Goal: Transaction & Acquisition: Obtain resource

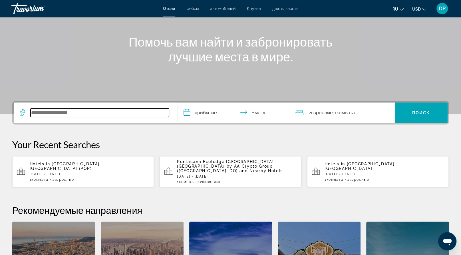
click at [86, 117] on input "Search widget" at bounding box center [100, 112] width 138 height 9
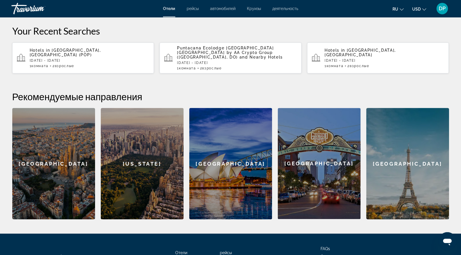
scroll to position [174, 0]
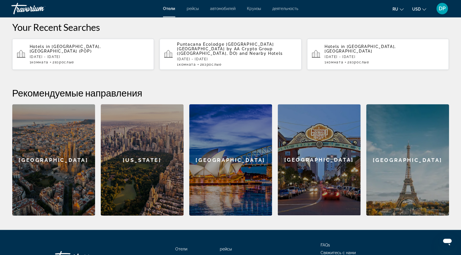
type input "*"
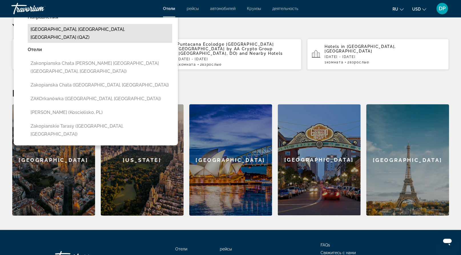
click at [98, 43] on button "Zakopane, Tatra Mountains, Poland (QAZ)" at bounding box center [100, 33] width 144 height 19
type input "**********"
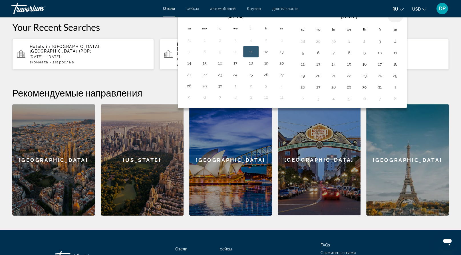
click at [403, 22] on th "Next month" at bounding box center [395, 16] width 15 height 13
click at [307, 68] on button "14" at bounding box center [302, 64] width 9 height 8
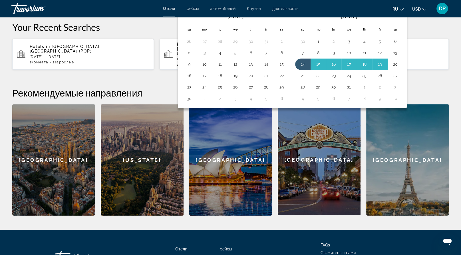
click at [400, 68] on button "20" at bounding box center [395, 64] width 9 height 8
type input "**********"
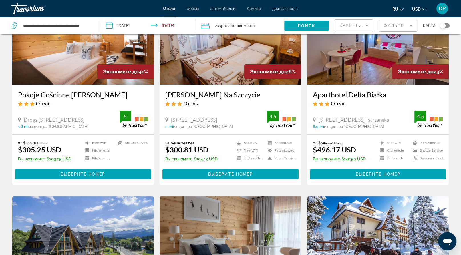
scroll to position [57, 0]
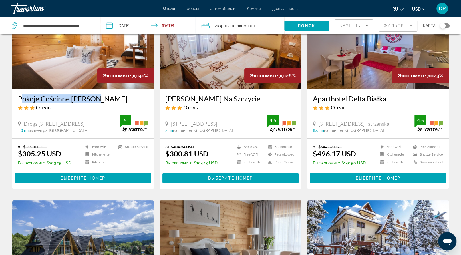
drag, startPoint x: 23, startPoint y: 137, endPoint x: 121, endPoint y: 137, distance: 97.9
copy h3 "Pokoje Gościnne Benita"
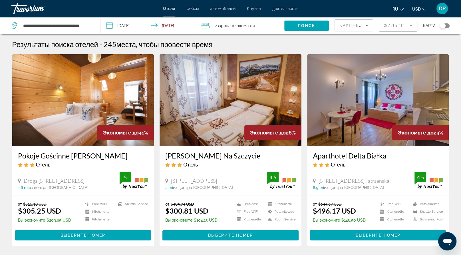
click at [87, 172] on div "Pokoje Gościnne Benita Отель" at bounding box center [83, 161] width 130 height 21
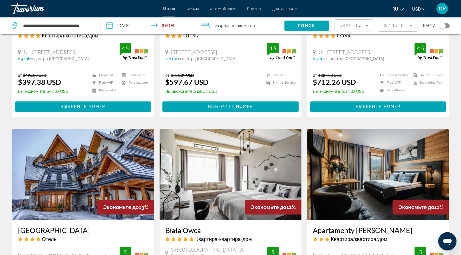
scroll to position [342, 0]
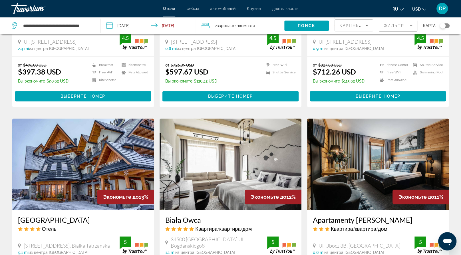
drag, startPoint x: 24, startPoint y: 112, endPoint x: 49, endPoint y: 123, distance: 28.0
copy h3 "Harenda Residence Destigo Hotels"
click at [156, 107] on app-hotels-search-item "Экономьте до 20% Harenda Residence Destigo Hotels Квартира/квартира/дом Ul. Woj…" at bounding box center [83, 11] width 148 height 192
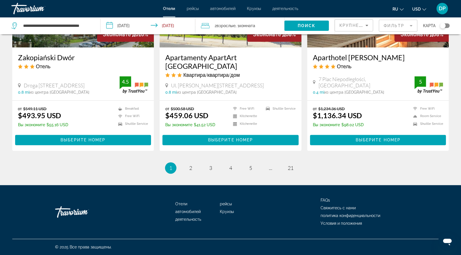
scroll to position [913, 0]
click at [186, 173] on link "page 2" at bounding box center [191, 168] width 10 height 10
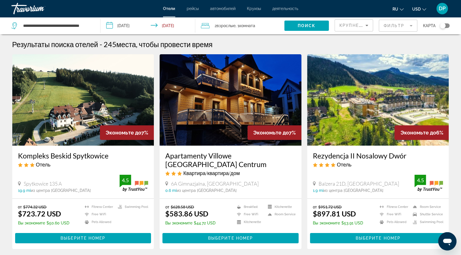
click at [156, 217] on app-hotels-search-item "Экономьте до 7% Kompleks Beskid Spytkowice Отель Spytkowice 135 A 19.9 mi из це…" at bounding box center [83, 151] width 148 height 195
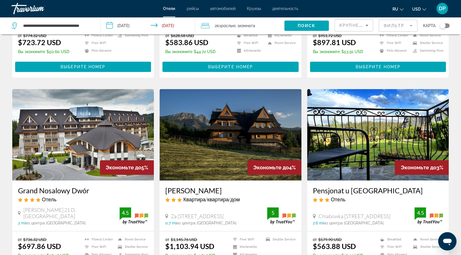
scroll to position [29, 0]
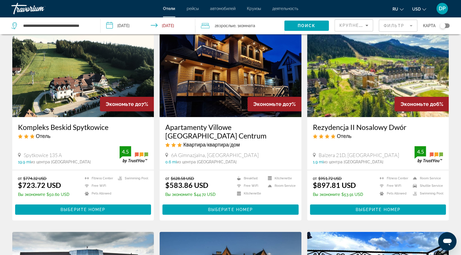
drag, startPoint x: 315, startPoint y: 165, endPoint x: 433, endPoint y: 165, distance: 117.6
drag, startPoint x: 418, startPoint y: 165, endPoint x: 304, endPoint y: 167, distance: 114.5
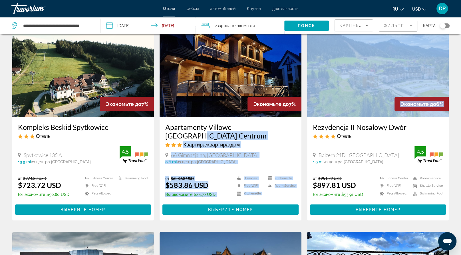
click at [301, 182] on app-hotels-search-item "Экономьте до 7% Apartamenty Villowe Zakopane Centrum Квартира/квартира/дом 6A G…" at bounding box center [231, 123] width 148 height 195
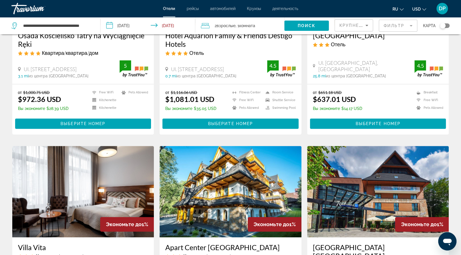
scroll to position [599, 0]
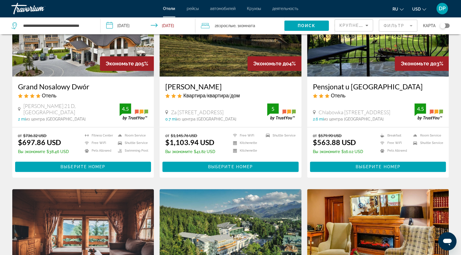
scroll to position [285, 0]
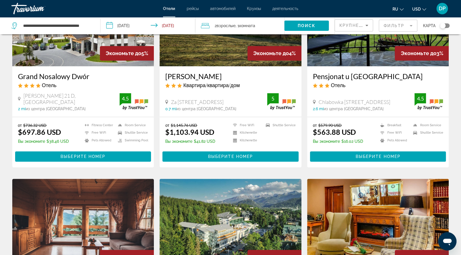
click at [156, 141] on app-hotels-search-item "Экономьте до 5% Grand Nosalowy Dwór Отель Oswalda Balzera 21 D, Zakopane 2 mi и…" at bounding box center [83, 71] width 148 height 192
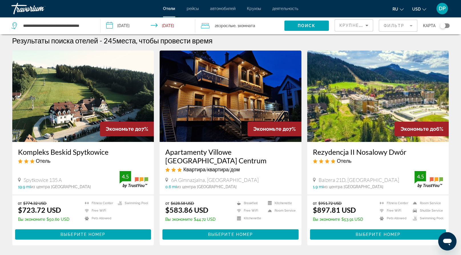
scroll to position [0, 0]
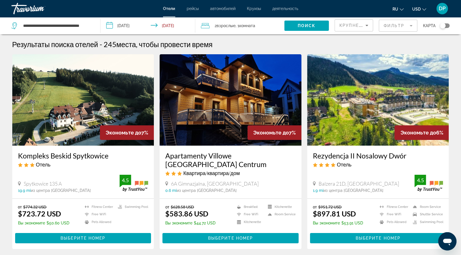
click at [158, 152] on app-hotels-search-item "Экономьте до 7% Apartamenty Villowe Zakopane Centrum Квартира/квартира/дом 6A G…" at bounding box center [231, 151] width 148 height 195
click at [157, 213] on app-hotels-search-item "Экономьте до 7% Kompleks Beskid Spytkowice Отель Spytkowice 135 A 19.9 mi из це…" at bounding box center [83, 151] width 148 height 195
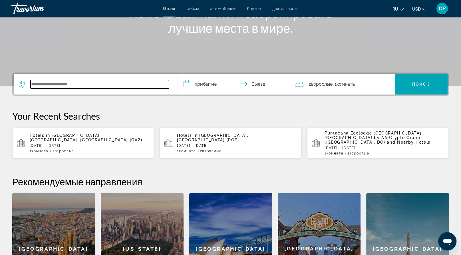
click at [64, 88] on input "Search widget" at bounding box center [100, 84] width 138 height 9
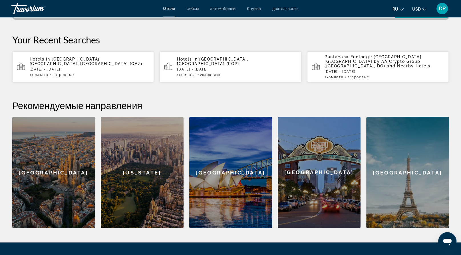
scroll to position [174, 0]
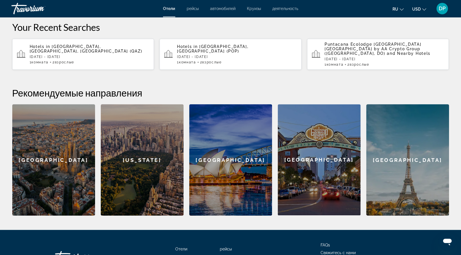
type input "*"
click at [185, 178] on div "Barcelona New York Sydney San Diego Paris" at bounding box center [230, 159] width 437 height 111
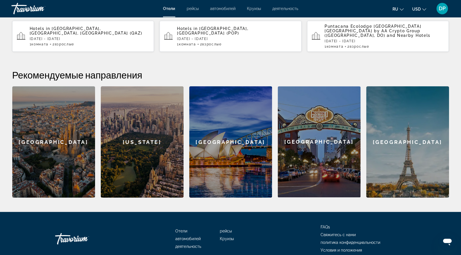
scroll to position [200, 0]
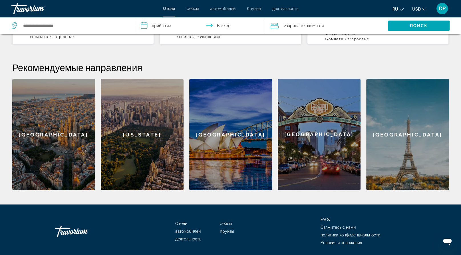
click at [188, 73] on h2 "Рекомендуемые направления" at bounding box center [230, 67] width 437 height 11
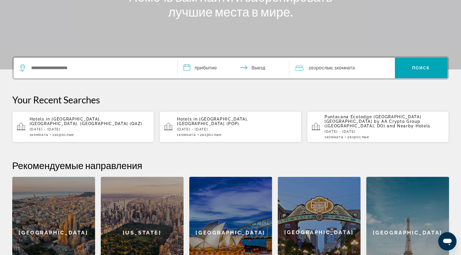
scroll to position [0, 0]
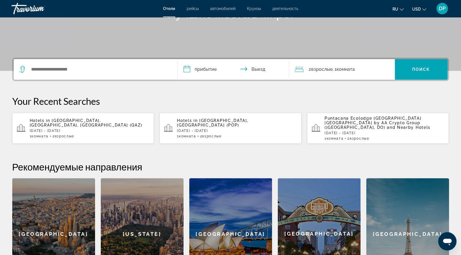
scroll to position [143, 0]
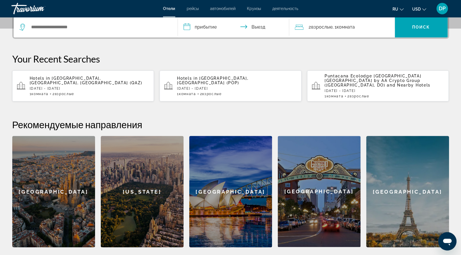
click at [102, 90] on p "Sun, 14 Dec - Sat, 20 Dec" at bounding box center [90, 88] width 120 height 4
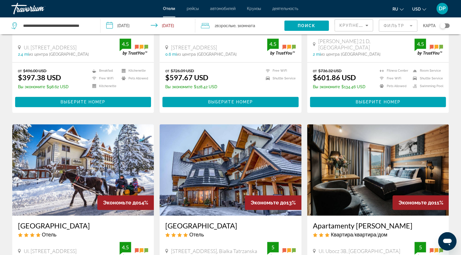
scroll to position [314, 0]
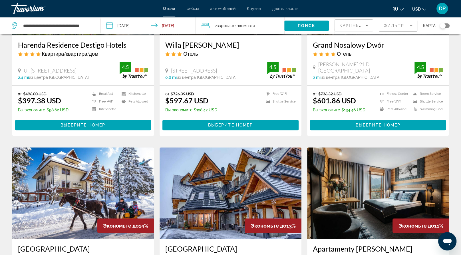
drag, startPoint x: 25, startPoint y: 142, endPoint x: 45, endPoint y: 152, distance: 22.5
drag, startPoint x: 22, startPoint y: 143, endPoint x: 47, endPoint y: 152, distance: 26.8
copy h3 "Harenda Residence Destigo Hotels"
click at [159, 136] on app-hotels-search-item "Экономьте до 18% Willa Jan Отель Ul.Ubocz 8A, Zakopane 0.6 mi из центра Zakopan…" at bounding box center [231, 39] width 148 height 192
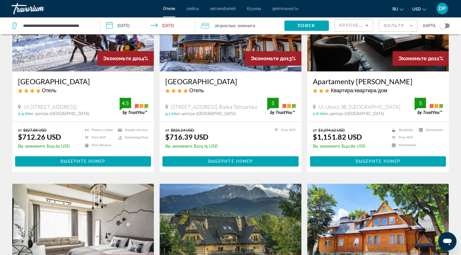
scroll to position [599, 0]
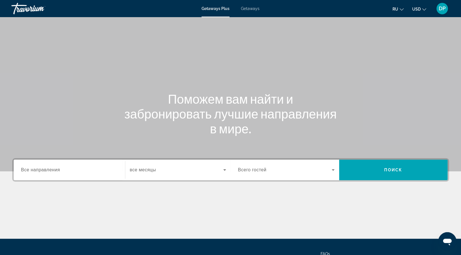
click at [58, 178] on div "Search widget" at bounding box center [69, 170] width 96 height 16
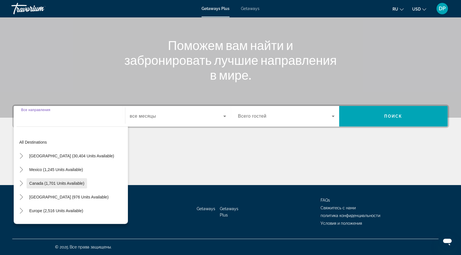
scroll to position [130, 0]
click at [259, 11] on span "Getaways" at bounding box center [250, 8] width 19 height 5
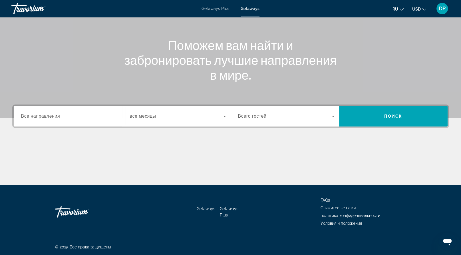
scroll to position [130, 0]
click at [46, 114] on span "Все направления" at bounding box center [40, 116] width 39 height 5
click at [46, 113] on input "Destination Все направления" at bounding box center [69, 116] width 96 height 7
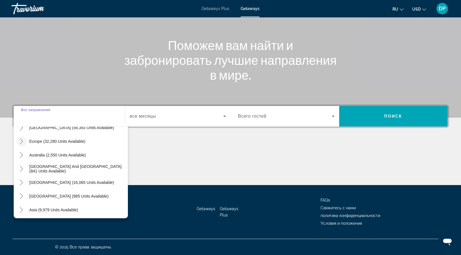
scroll to position [71, 0]
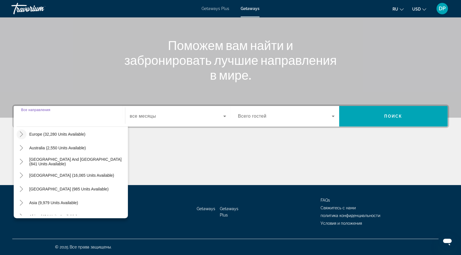
click at [24, 131] on icon "Toggle Europe (32,280 units available)" at bounding box center [22, 134] width 6 height 6
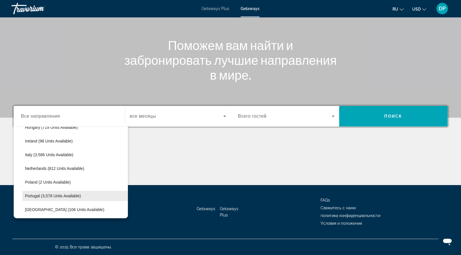
scroll to position [243, 0]
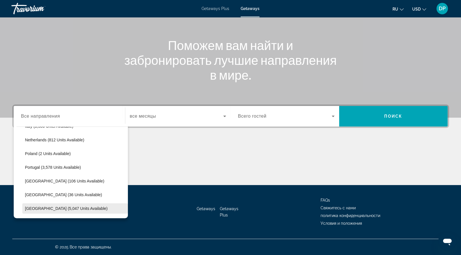
click at [47, 206] on span "Spain (5,047 units available)" at bounding box center [66, 208] width 82 height 5
type input "**********"
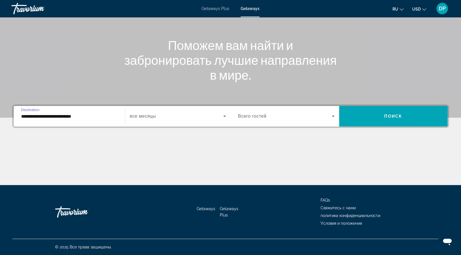
click at [294, 108] on div "Search widget" at bounding box center [286, 116] width 96 height 16
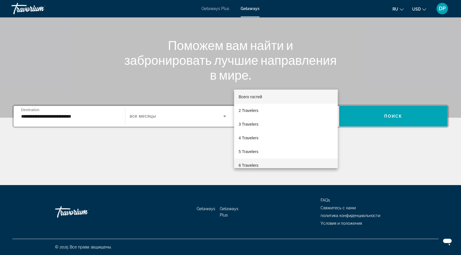
scroll to position [0, 0]
click at [375, 82] on div at bounding box center [230, 127] width 461 height 255
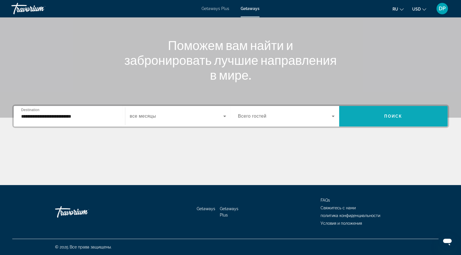
click at [391, 114] on span "Поиск" at bounding box center [393, 116] width 18 height 5
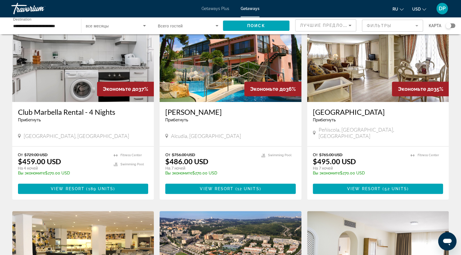
scroll to position [257, 0]
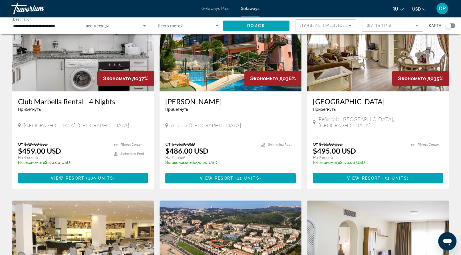
click at [348, 91] on img "Main content" at bounding box center [378, 45] width 142 height 91
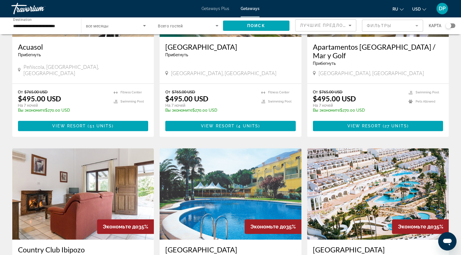
scroll to position [457, 0]
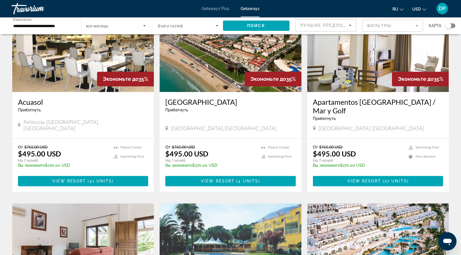
click at [210, 92] on img "Main content" at bounding box center [231, 46] width 142 height 91
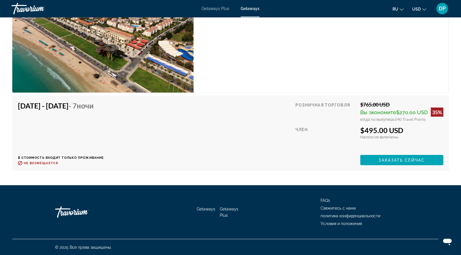
scroll to position [1067, 0]
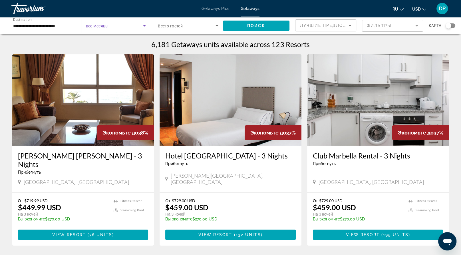
click at [143, 27] on icon "Search widget" at bounding box center [144, 25] width 3 height 1
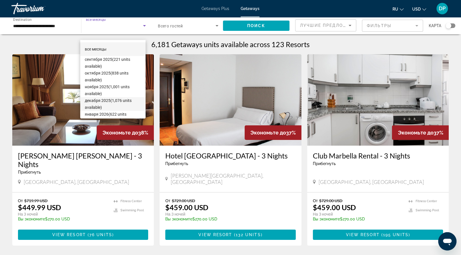
click at [117, 103] on span "декабря 2025 (1,076 units available)" at bounding box center [113, 104] width 56 height 14
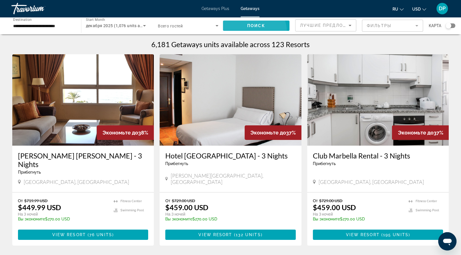
click at [245, 33] on span "Search widget" at bounding box center [256, 26] width 67 height 14
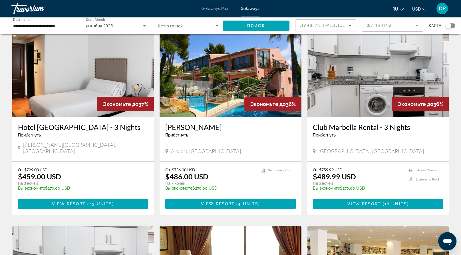
scroll to position [57, 0]
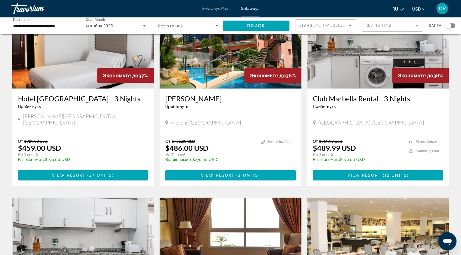
click at [207, 88] on img "Main content" at bounding box center [231, 42] width 142 height 91
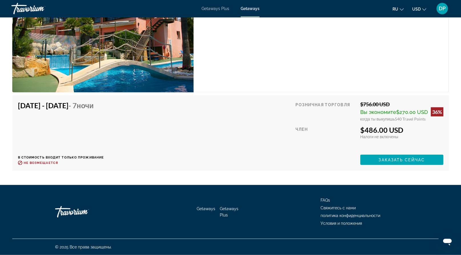
scroll to position [1270, 0]
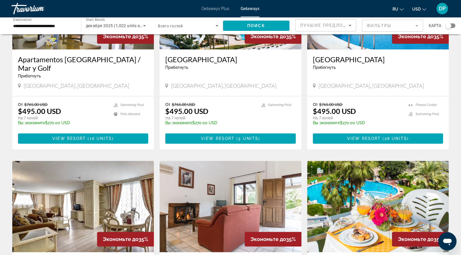
scroll to position [514, 0]
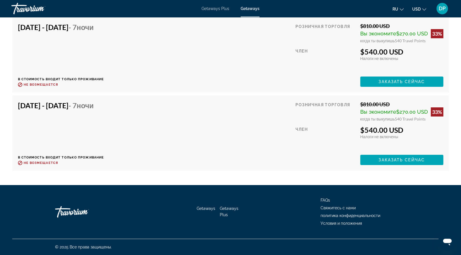
scroll to position [2255, 0]
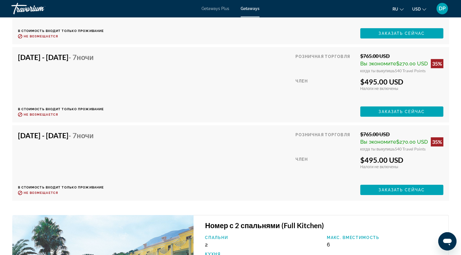
scroll to position [1641, 0]
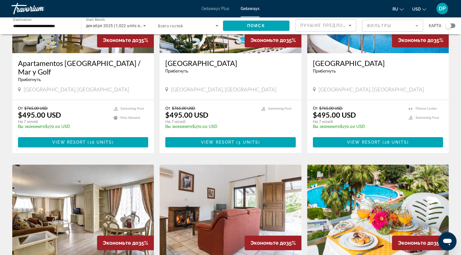
scroll to position [400, 0]
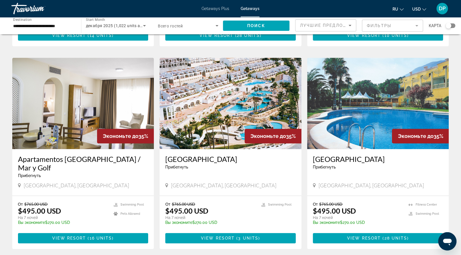
click at [449, 32] on div "карта" at bounding box center [442, 25] width 27 height 13
click at [448, 28] on div "карта" at bounding box center [442, 25] width 27 height 13
click at [446, 29] on div "Search widget" at bounding box center [449, 26] width 6 height 6
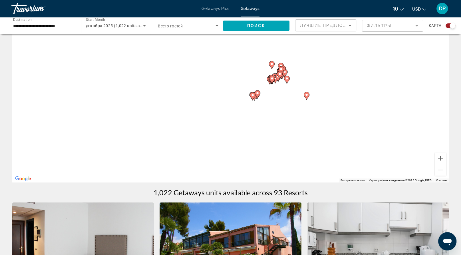
scroll to position [0, 0]
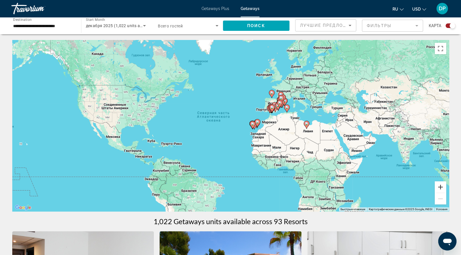
click at [439, 193] on button "Увеличить" at bounding box center [440, 186] width 11 height 11
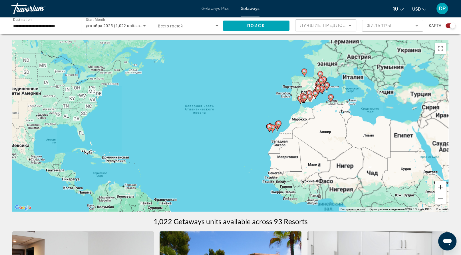
click at [439, 193] on button "Увеличить" at bounding box center [440, 186] width 11 height 11
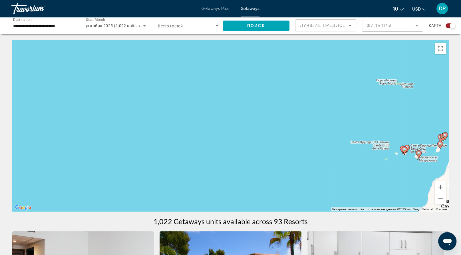
drag, startPoint x: 366, startPoint y: 89, endPoint x: 209, endPoint y: 114, distance: 158.8
click at [225, 114] on div "Чтобы активировать перетаскивание с помощью клавиатуры, нажмите Alt + Ввод. Пос…" at bounding box center [230, 125] width 437 height 171
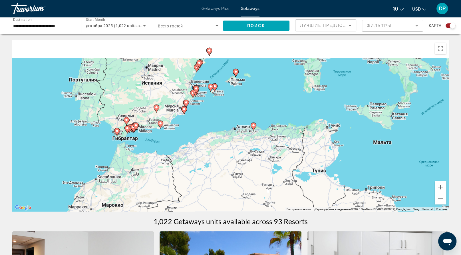
drag, startPoint x: 237, startPoint y: 118, endPoint x: 308, endPoint y: 182, distance: 95.4
click at [303, 178] on div "Чтобы активировать перетаскивание с помощью клавиатуры, нажмите Alt + Ввод. Пос…" at bounding box center [230, 125] width 437 height 171
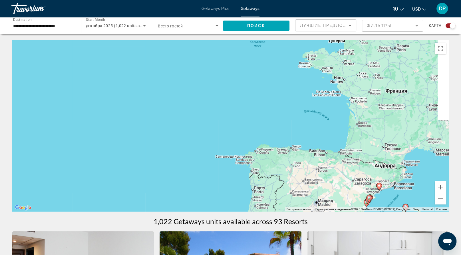
drag, startPoint x: 289, startPoint y: 169, endPoint x: 253, endPoint y: 114, distance: 65.6
click at [252, 115] on div "Чтобы активировать перетаскивание с помощью клавиатуры, нажмите Alt + Ввод. Пос…" at bounding box center [230, 125] width 437 height 171
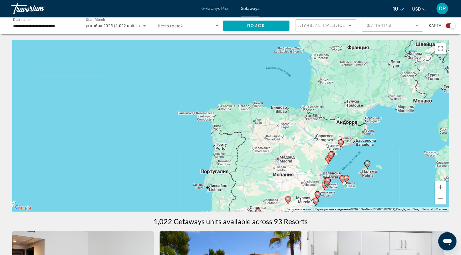
drag, startPoint x: 324, startPoint y: 164, endPoint x: 264, endPoint y: 114, distance: 78.4
click at [264, 114] on div "Чтобы активировать перетаскивание с помощью клавиатуры, нажмите Alt + Ввод. Пос…" at bounding box center [230, 125] width 437 height 171
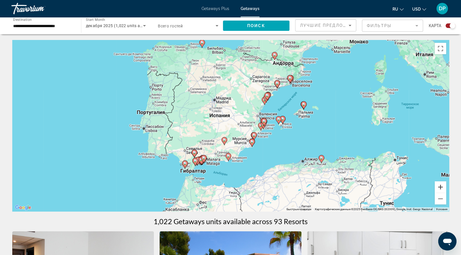
click at [441, 193] on button "Увеличить" at bounding box center [440, 186] width 11 height 11
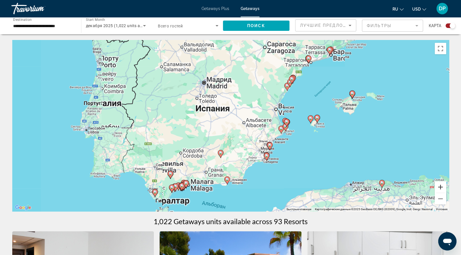
click at [441, 193] on button "Увеличить" at bounding box center [440, 186] width 11 height 11
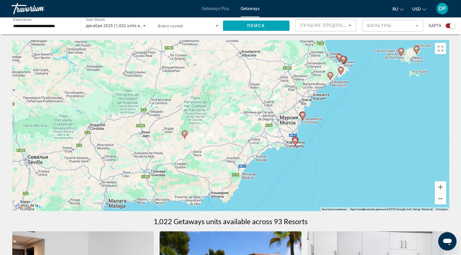
drag, startPoint x: 361, startPoint y: 102, endPoint x: 356, endPoint y: 82, distance: 19.8
click at [356, 82] on div "Чтобы активировать перетаскивание с помощью клавиатуры, нажмите Alt + Ввод. Пос…" at bounding box center [230, 125] width 437 height 171
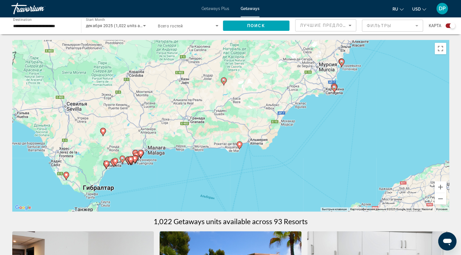
drag, startPoint x: 306, startPoint y: 150, endPoint x: 332, endPoint y: 118, distance: 40.4
click at [332, 118] on div "Чтобы активировать перетаскивание с помощью клавиатуры, нажмите Alt + Ввод. Пос…" at bounding box center [230, 125] width 437 height 171
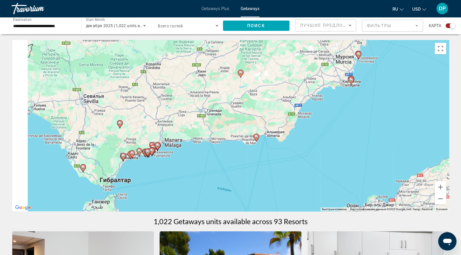
drag, startPoint x: 156, startPoint y: 186, endPoint x: 201, endPoint y: 167, distance: 48.1
click at [201, 167] on div "Чтобы активировать перетаскивание с помощью клавиатуры, нажмите Alt + Ввод. Пос…" at bounding box center [230, 125] width 437 height 171
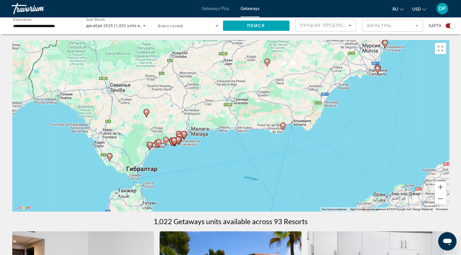
click at [431, 198] on div "Чтобы активировать перетаскивание с помощью клавиатуры, нажмите Alt + Ввод. Пос…" at bounding box center [230, 125] width 437 height 171
click at [439, 193] on button "Увеличить" at bounding box center [440, 186] width 11 height 11
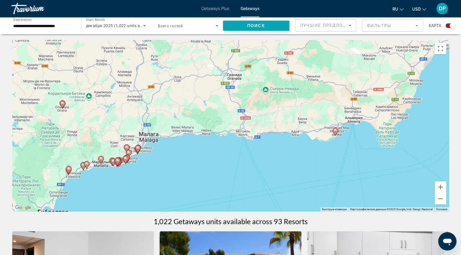
drag, startPoint x: 173, startPoint y: 166, endPoint x: 254, endPoint y: 141, distance: 84.6
click at [254, 141] on div "Чтобы активировать перетаскивание с помощью клавиатуры, нажмите Alt + Ввод. Пос…" at bounding box center [230, 125] width 437 height 171
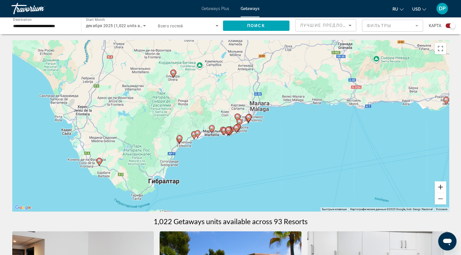
click at [436, 193] on button "Увеличить" at bounding box center [440, 186] width 11 height 11
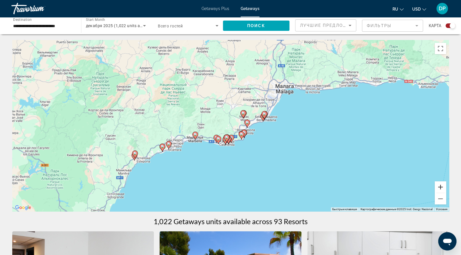
click at [440, 193] on button "Увеличить" at bounding box center [440, 186] width 11 height 11
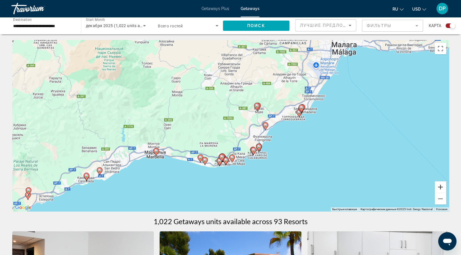
click at [441, 193] on button "Увеличить" at bounding box center [440, 186] width 11 height 11
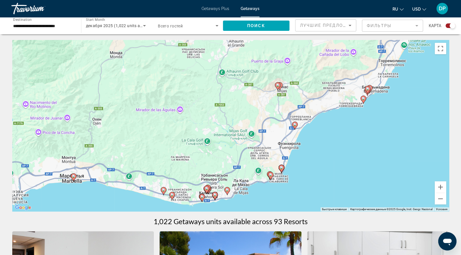
drag, startPoint x: 329, startPoint y: 170, endPoint x: 305, endPoint y: 139, distance: 38.9
click at [305, 139] on div "Чтобы активировать перетаскивание с помощью клавиатуры, нажмите Alt + Ввод. Пос…" at bounding box center [230, 125] width 437 height 171
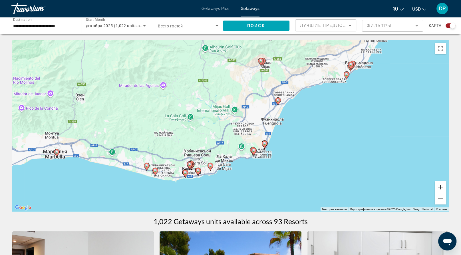
click at [439, 193] on button "Увеличить" at bounding box center [440, 186] width 11 height 11
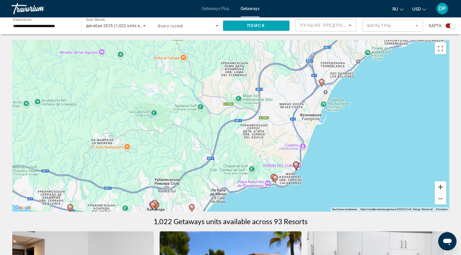
click at [440, 193] on button "Увеличить" at bounding box center [440, 186] width 11 height 11
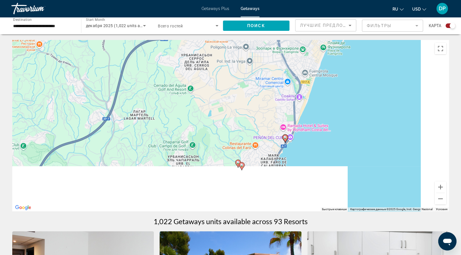
drag, startPoint x: 377, startPoint y: 182, endPoint x: 295, endPoint y: 106, distance: 111.5
click at [295, 106] on div "Чтобы активировать перетаскивание с помощью клавиатуры, нажмите Alt + Ввод. Пос…" at bounding box center [230, 125] width 437 height 171
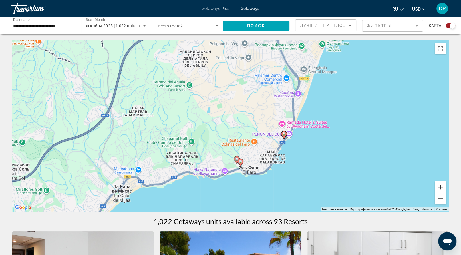
click at [439, 193] on button "Увеличить" at bounding box center [440, 186] width 11 height 11
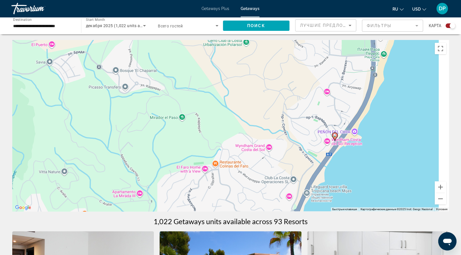
drag, startPoint x: 384, startPoint y: 185, endPoint x: 274, endPoint y: 145, distance: 117.2
click at [274, 145] on div "Чтобы активировать перетаскивание с помощью клавиатуры, нажмите Alt + Ввод. Пос…" at bounding box center [230, 125] width 437 height 171
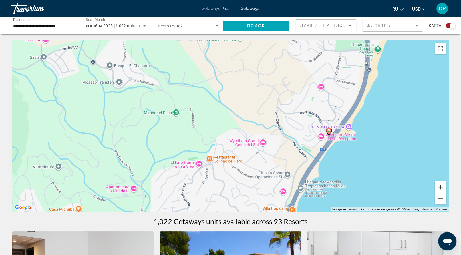
click at [437, 193] on button "Увеличить" at bounding box center [440, 186] width 11 height 11
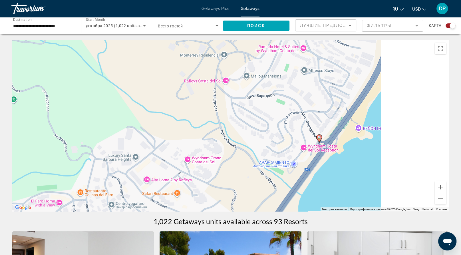
drag, startPoint x: 382, startPoint y: 167, endPoint x: 275, endPoint y: 163, distance: 106.8
click at [275, 163] on div "Чтобы активировать перетаскивание с помощью клавиатуры, нажмите Alt + Ввод. Пос…" at bounding box center [230, 125] width 437 height 171
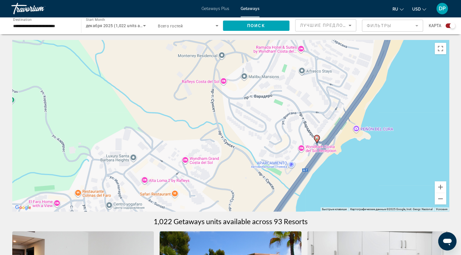
click at [316, 143] on icon "Main content" at bounding box center [316, 138] width 5 height 7
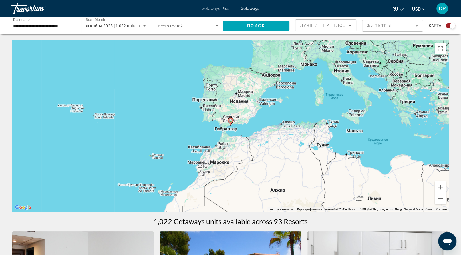
click at [231, 125] on icon "Main content" at bounding box center [230, 121] width 5 height 7
type input "**********"
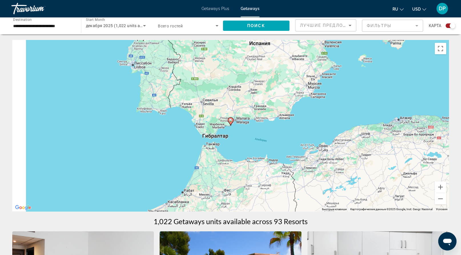
click at [228, 126] on gmp-advanced-marker "Main content" at bounding box center [231, 121] width 6 height 9
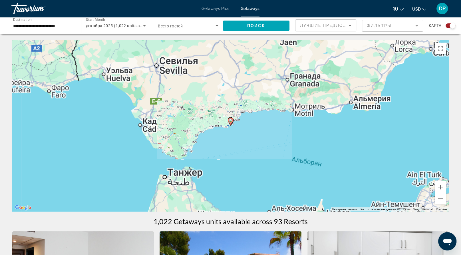
click at [230, 125] on icon "Main content" at bounding box center [230, 121] width 5 height 7
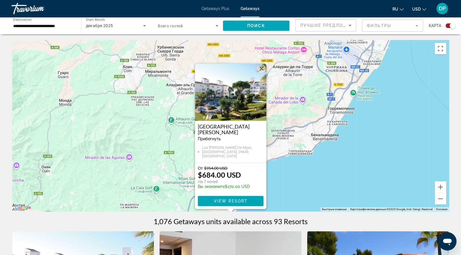
click at [239, 96] on img "Main content" at bounding box center [230, 92] width 71 height 57
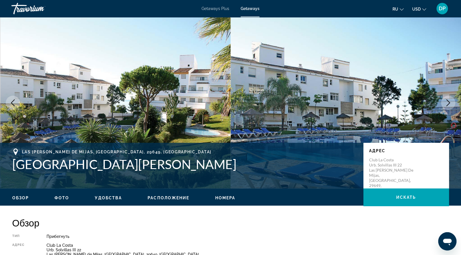
click at [446, 110] on button "Next image" at bounding box center [448, 103] width 14 height 14
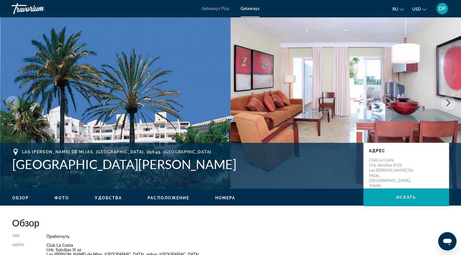
click at [446, 106] on icon "Next image" at bounding box center [448, 102] width 7 height 7
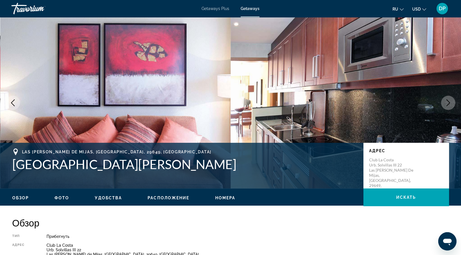
click at [446, 106] on icon "Next image" at bounding box center [448, 102] width 7 height 7
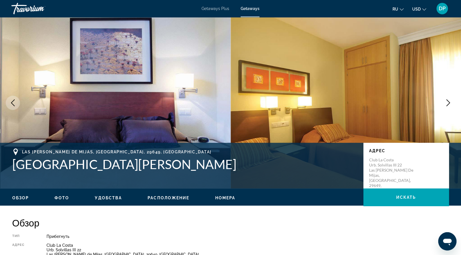
click at [446, 106] on icon "Next image" at bounding box center [448, 102] width 7 height 7
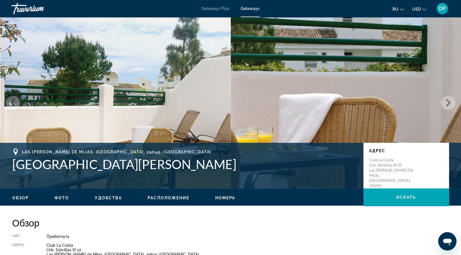
click at [446, 106] on icon "Next image" at bounding box center [448, 102] width 7 height 7
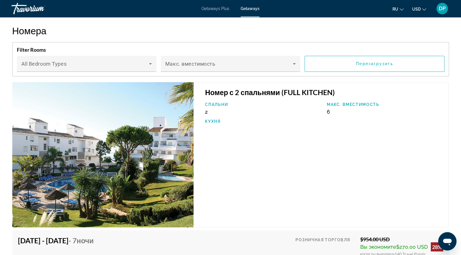
scroll to position [828, 0]
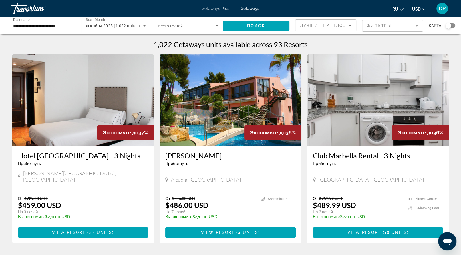
click at [39, 29] on input "**********" at bounding box center [43, 26] width 61 height 7
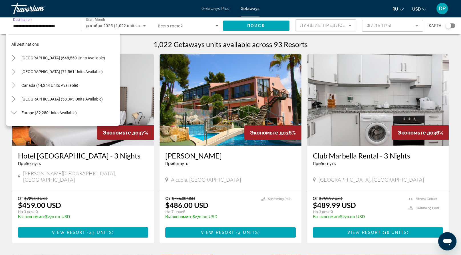
scroll to position [270, 0]
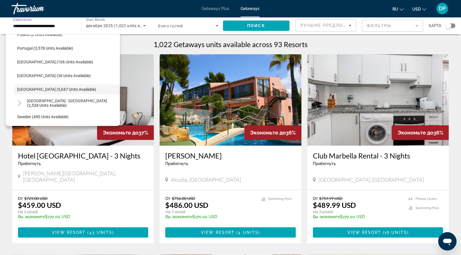
click at [31, 133] on span "Switzerland (217 units available)" at bounding box center [55, 130] width 76 height 5
type input "**********"
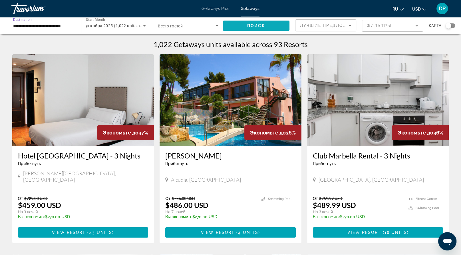
click at [247, 28] on span "Поиск" at bounding box center [256, 25] width 18 height 5
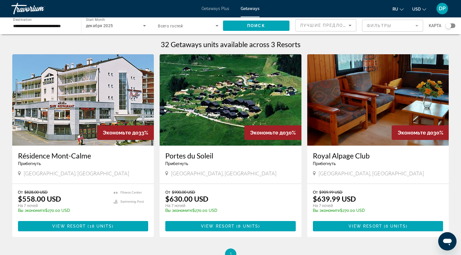
click at [141, 29] on icon "Search widget" at bounding box center [144, 25] width 7 height 7
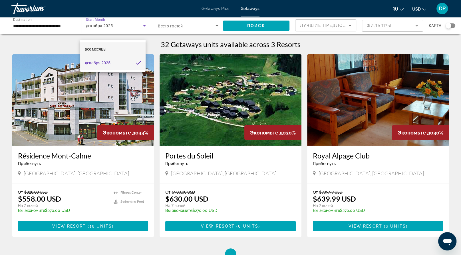
click at [116, 45] on mat-option "все месяцы" at bounding box center [112, 49] width 65 height 14
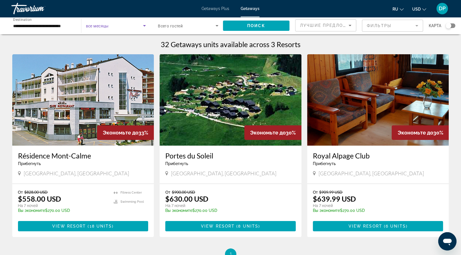
click at [442, 28] on div "Search widget" at bounding box center [448, 25] width 14 height 5
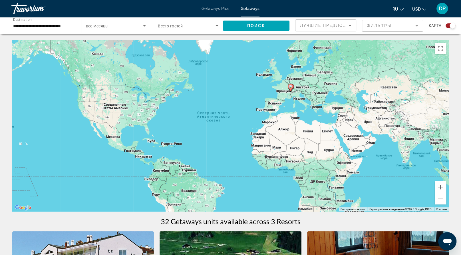
click at [293, 92] on gmp-advanced-marker "Main content" at bounding box center [291, 87] width 6 height 9
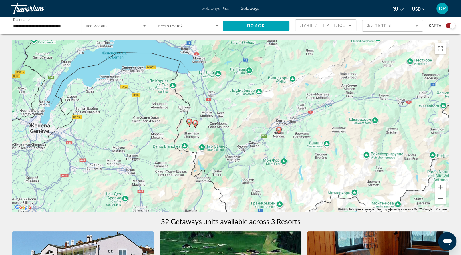
drag, startPoint x: 175, startPoint y: 144, endPoint x: 209, endPoint y: 154, distance: 36.1
click at [209, 154] on div "Чтобы активировать перетаскивание с помощью клавиатуры, нажмите Alt + Ввод. Пос…" at bounding box center [230, 125] width 437 height 171
click at [196, 124] on image "Main content" at bounding box center [195, 122] width 3 height 3
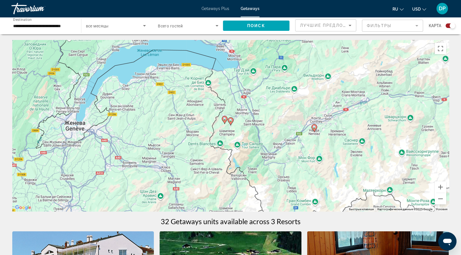
click at [231, 125] on icon "Main content" at bounding box center [230, 121] width 5 height 7
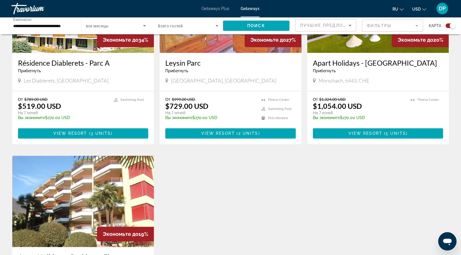
scroll to position [428, 0]
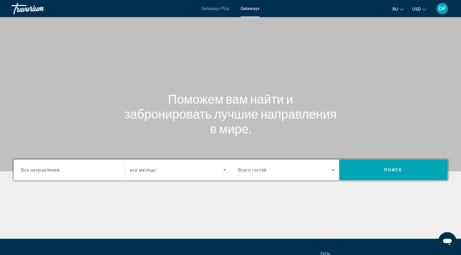
click at [63, 178] on div "Search widget" at bounding box center [69, 170] width 96 height 16
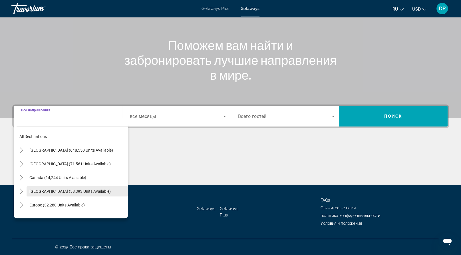
scroll to position [130, 0]
click at [24, 202] on icon "Toggle Europe (32,280 units available)" at bounding box center [22, 205] width 6 height 6
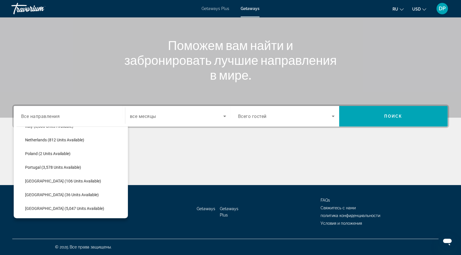
scroll to position [329, 0]
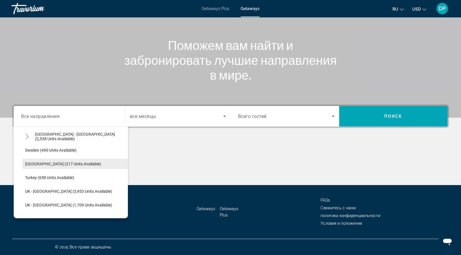
click at [59, 162] on span "Switzerland (217 units available)" at bounding box center [63, 164] width 76 height 5
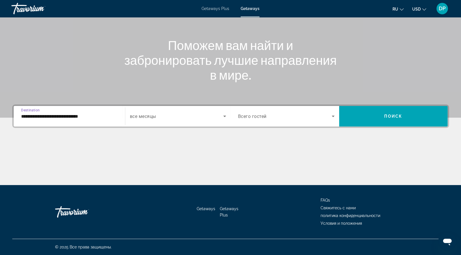
click at [79, 113] on input "**********" at bounding box center [69, 116] width 96 height 7
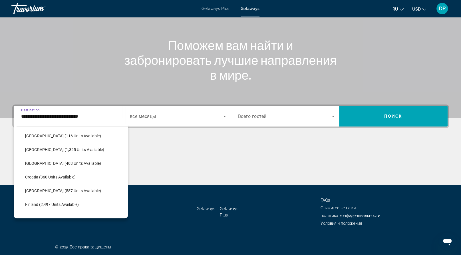
scroll to position [54, 0]
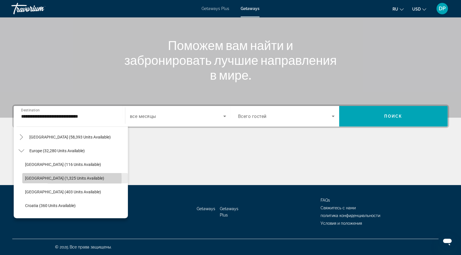
click at [53, 176] on span "Austria (1,325 units available)" at bounding box center [64, 178] width 79 height 5
type input "**********"
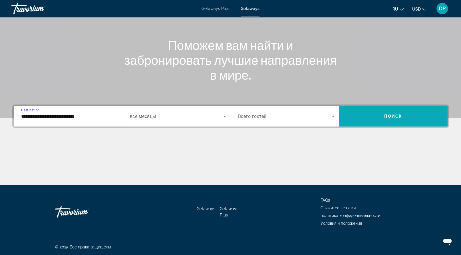
click at [378, 109] on span "Search widget" at bounding box center [393, 116] width 108 height 14
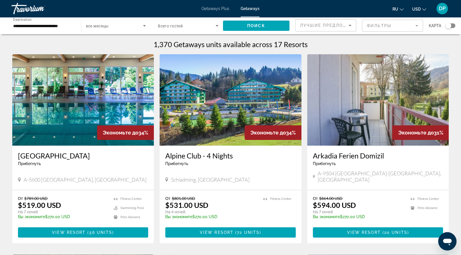
click at [115, 138] on img "Main content" at bounding box center [83, 99] width 142 height 91
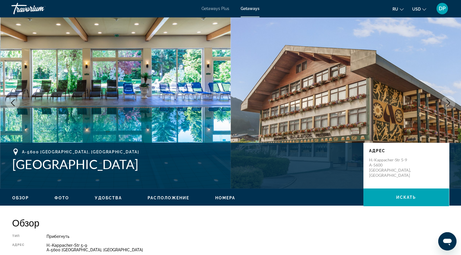
click at [445, 106] on icon "Next image" at bounding box center [448, 102] width 7 height 7
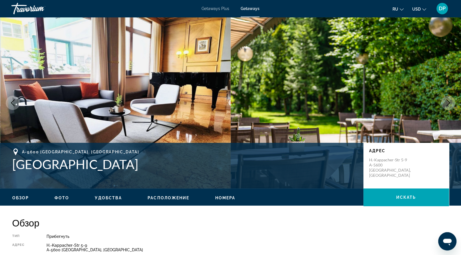
click at [445, 106] on icon "Next image" at bounding box center [448, 102] width 7 height 7
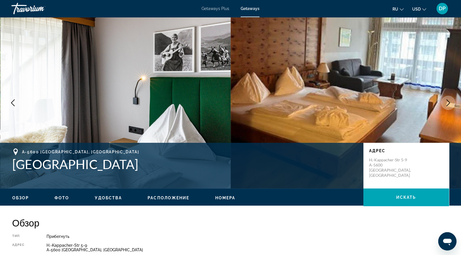
click at [445, 106] on icon "Next image" at bounding box center [448, 102] width 7 height 7
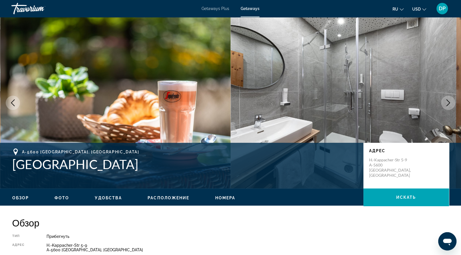
click at [445, 106] on icon "Next image" at bounding box center [448, 102] width 7 height 7
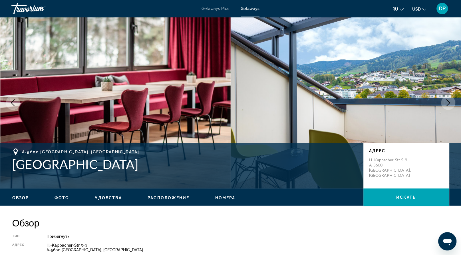
click at [445, 106] on icon "Next image" at bounding box center [448, 102] width 7 height 7
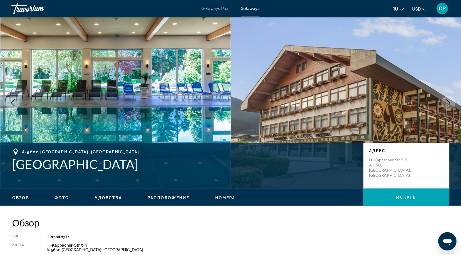
click at [10, 110] on button "Previous image" at bounding box center [13, 103] width 14 height 14
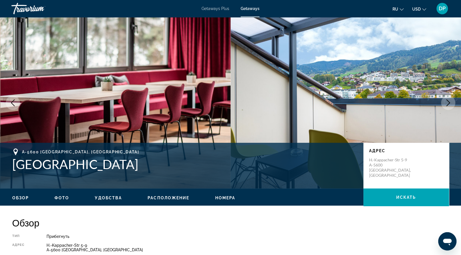
click at [445, 106] on icon "Next image" at bounding box center [448, 102] width 7 height 7
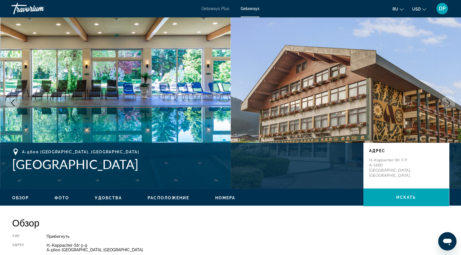
click at [445, 106] on icon "Next image" at bounding box center [448, 102] width 7 height 7
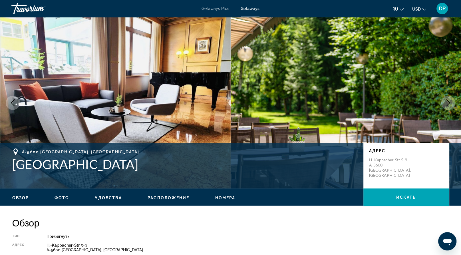
click at [445, 106] on icon "Next image" at bounding box center [448, 102] width 7 height 7
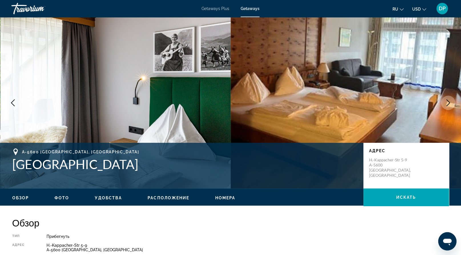
click at [445, 106] on icon "Next image" at bounding box center [448, 102] width 7 height 7
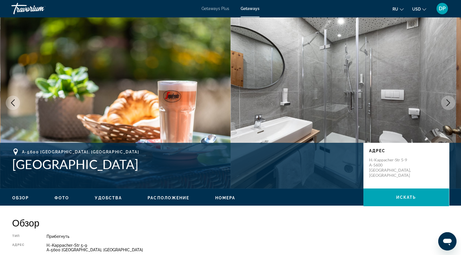
click at [445, 106] on icon "Next image" at bounding box center [448, 102] width 7 height 7
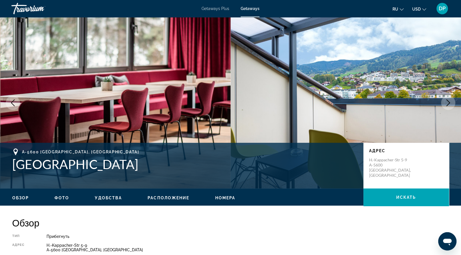
click at [445, 106] on icon "Next image" at bounding box center [448, 102] width 7 height 7
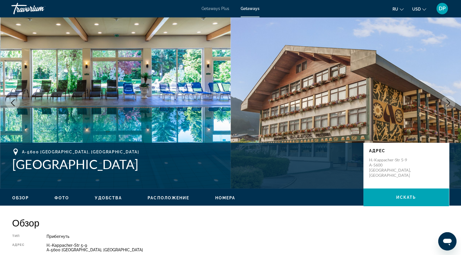
click at [445, 106] on icon "Next image" at bounding box center [448, 102] width 7 height 7
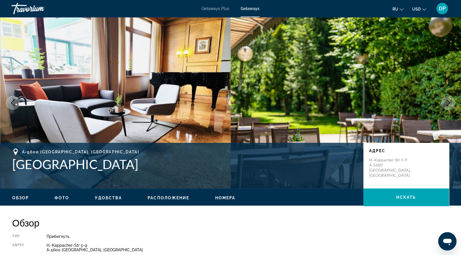
click at [445, 106] on icon "Next image" at bounding box center [448, 102] width 7 height 7
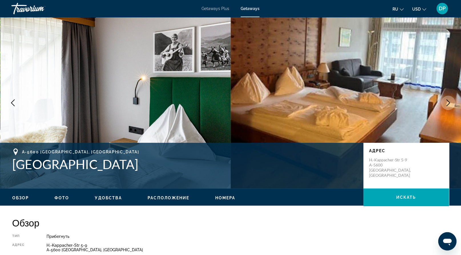
click at [445, 106] on icon "Next image" at bounding box center [448, 102] width 7 height 7
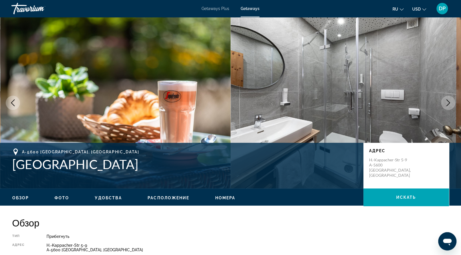
click at [445, 106] on icon "Next image" at bounding box center [448, 102] width 7 height 7
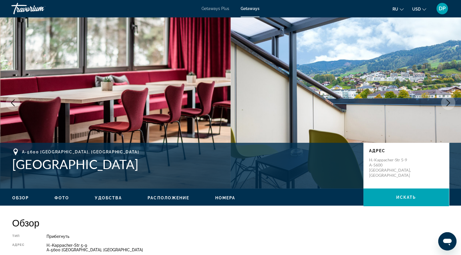
click at [445, 106] on icon "Next image" at bounding box center [448, 102] width 7 height 7
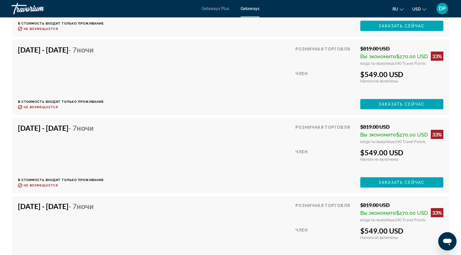
scroll to position [1227, 0]
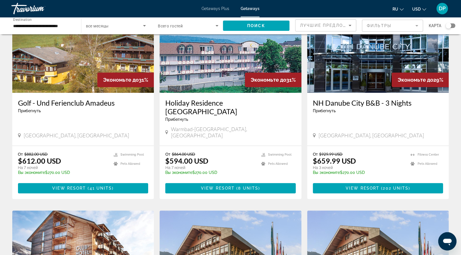
scroll to position [257, 0]
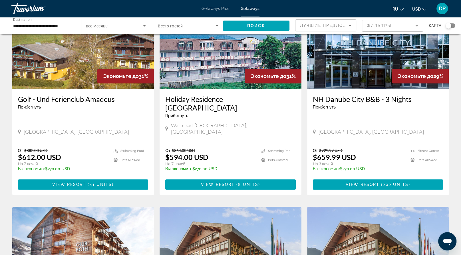
click at [217, 89] on img "Main content" at bounding box center [231, 43] width 142 height 91
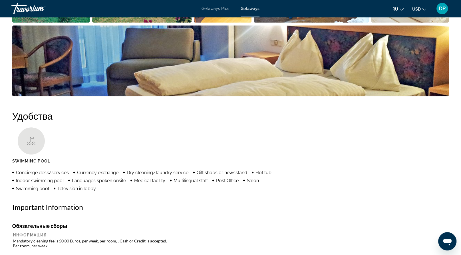
scroll to position [400, 0]
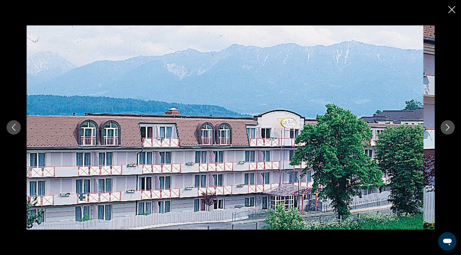
click at [444, 125] on icon "Next image" at bounding box center [447, 127] width 7 height 7
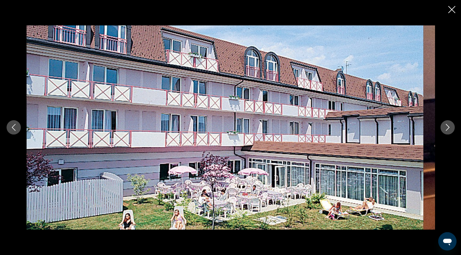
click at [446, 129] on icon "Next image" at bounding box center [447, 127] width 7 height 7
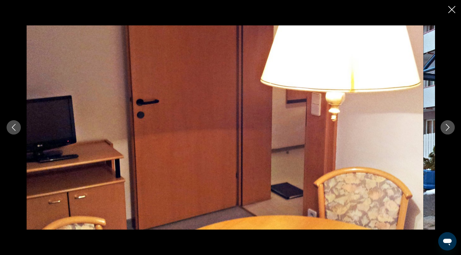
click at [446, 129] on icon "Next image" at bounding box center [447, 127] width 7 height 7
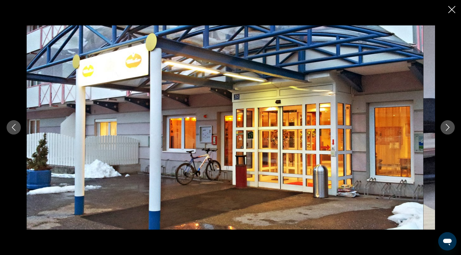
click at [446, 129] on icon "Next image" at bounding box center [447, 127] width 7 height 7
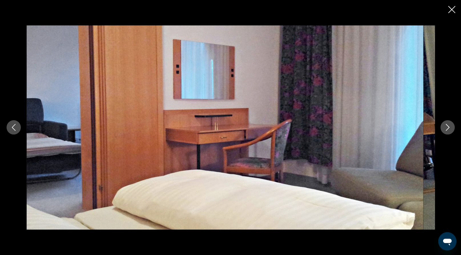
click at [446, 129] on icon "Next image" at bounding box center [447, 127] width 7 height 7
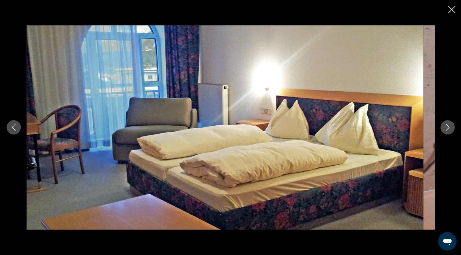
click at [446, 129] on icon "Next image" at bounding box center [447, 127] width 7 height 7
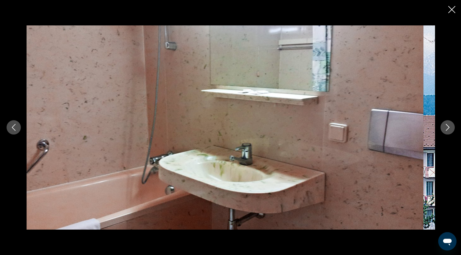
click at [446, 129] on icon "Next image" at bounding box center [447, 127] width 7 height 7
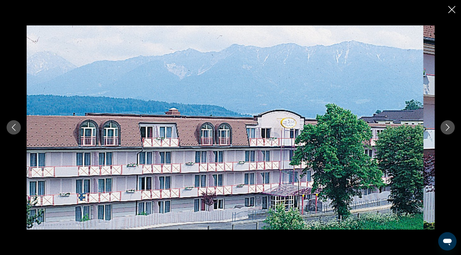
click at [446, 129] on icon "Next image" at bounding box center [447, 127] width 7 height 7
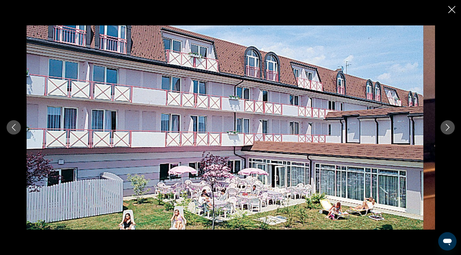
click at [448, 11] on icon "Close slideshow" at bounding box center [451, 9] width 7 height 7
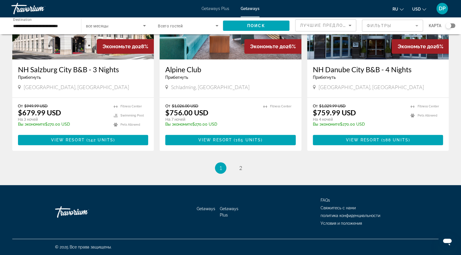
scroll to position [932, 0]
click at [242, 165] on span "2" at bounding box center [240, 168] width 3 height 6
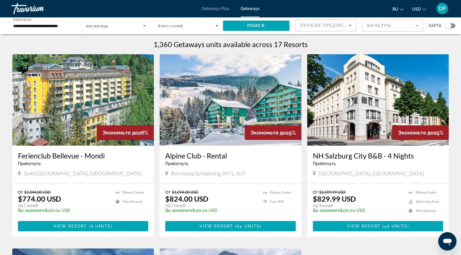
click at [212, 130] on img "Main content" at bounding box center [231, 99] width 142 height 91
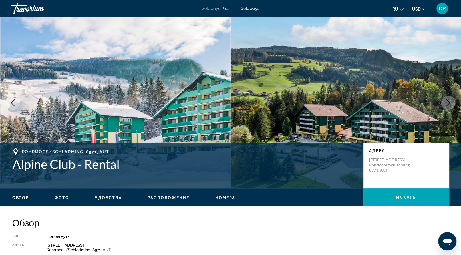
click at [441, 110] on button "Next image" at bounding box center [448, 103] width 14 height 14
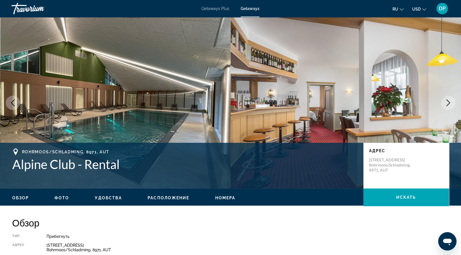
click at [445, 106] on icon "Next image" at bounding box center [448, 102] width 7 height 7
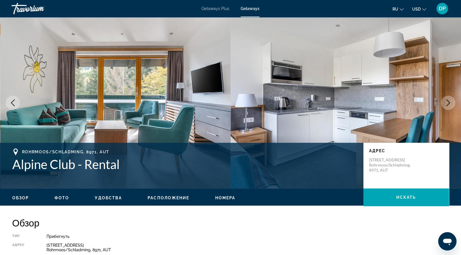
click at [445, 106] on icon "Next image" at bounding box center [448, 102] width 7 height 7
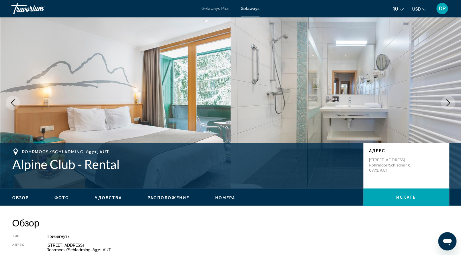
click at [445, 106] on icon "Next image" at bounding box center [448, 102] width 7 height 7
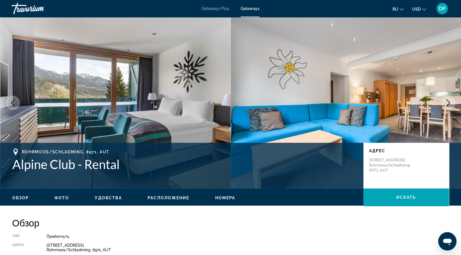
click at [445, 106] on icon "Next image" at bounding box center [448, 102] width 7 height 7
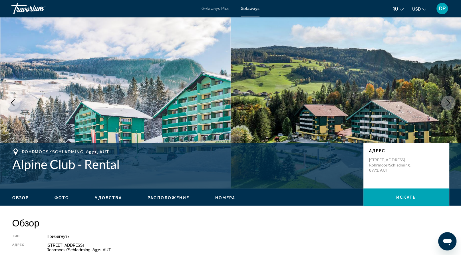
click at [445, 106] on icon "Next image" at bounding box center [448, 102] width 7 height 7
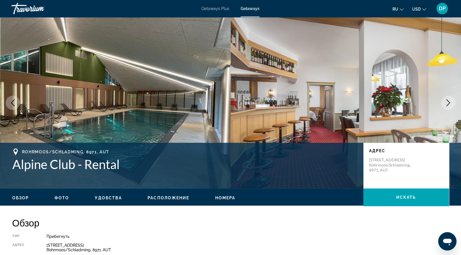
click at [445, 106] on icon "Next image" at bounding box center [448, 102] width 7 height 7
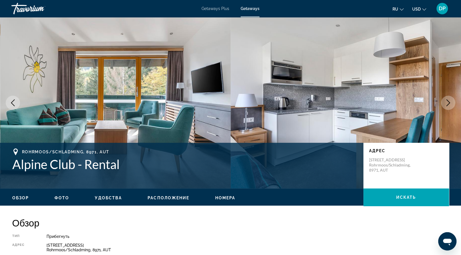
click at [445, 106] on icon "Next image" at bounding box center [448, 102] width 7 height 7
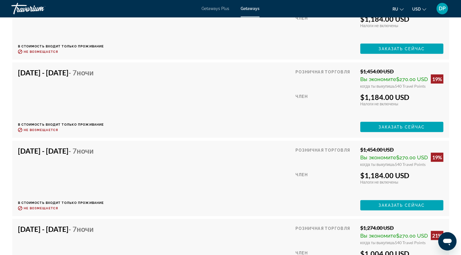
scroll to position [1056, 0]
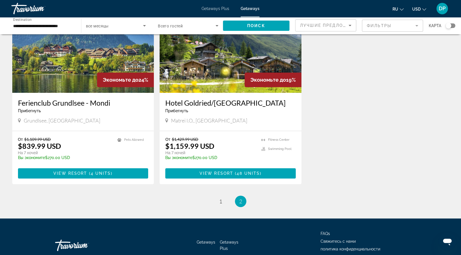
scroll to position [257, 0]
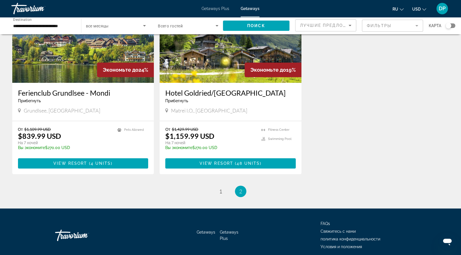
click at [86, 83] on img "Main content" at bounding box center [83, 36] width 142 height 91
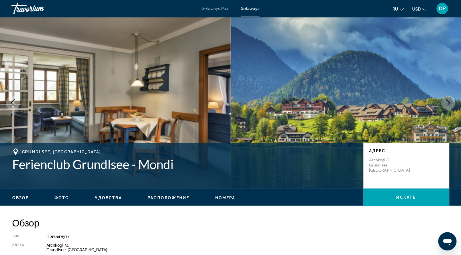
click at [446, 106] on icon "Next image" at bounding box center [448, 102] width 4 height 7
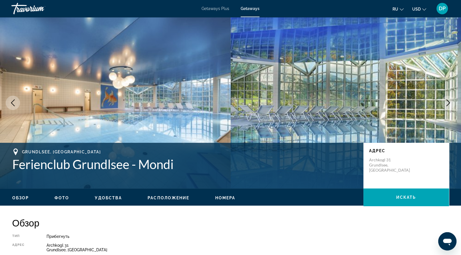
click at [446, 106] on icon "Next image" at bounding box center [448, 102] width 4 height 7
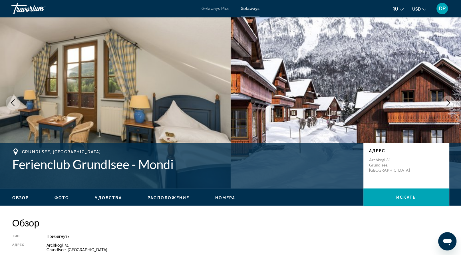
click at [446, 106] on icon "Next image" at bounding box center [448, 102] width 4 height 7
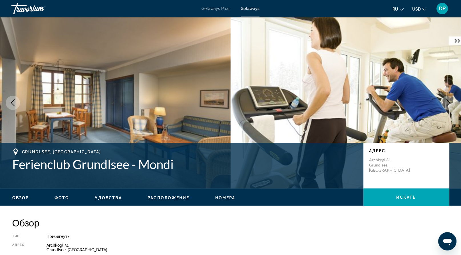
click at [15, 106] on icon "Previous image" at bounding box center [12, 102] width 7 height 7
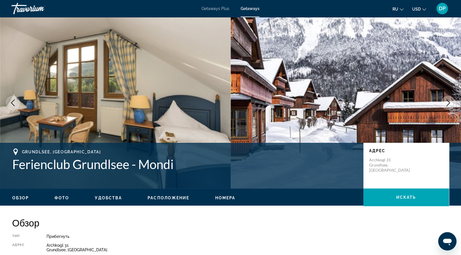
click at [448, 106] on icon "Next image" at bounding box center [448, 102] width 7 height 7
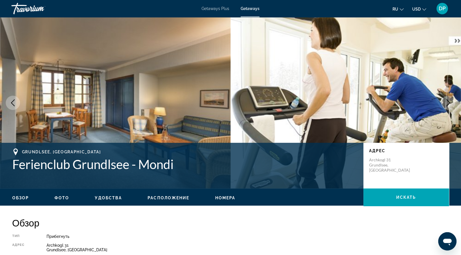
click at [448, 106] on icon "Next image" at bounding box center [448, 102] width 7 height 7
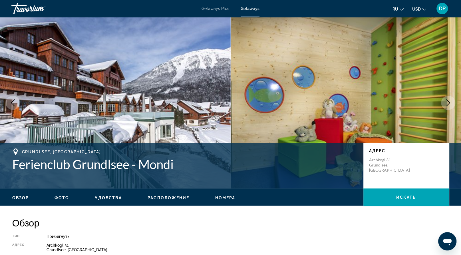
click at [448, 106] on icon "Next image" at bounding box center [448, 102] width 7 height 7
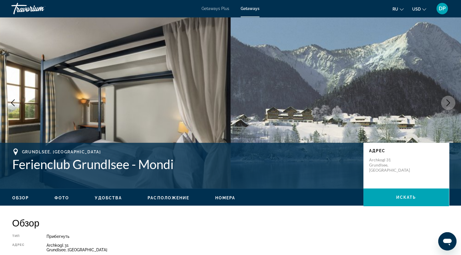
click at [448, 106] on icon "Next image" at bounding box center [448, 102] width 7 height 7
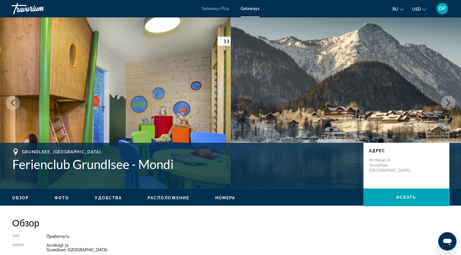
click at [448, 106] on icon "Next image" at bounding box center [448, 102] width 7 height 7
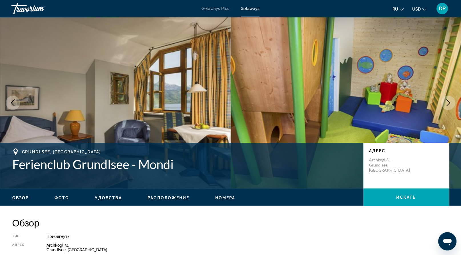
click at [448, 106] on icon "Next image" at bounding box center [448, 102] width 7 height 7
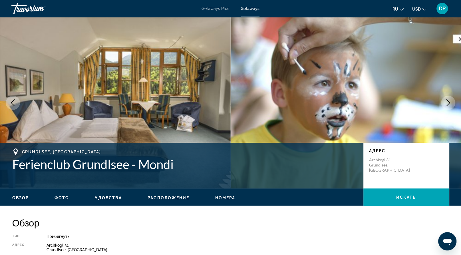
click at [448, 106] on icon "Next image" at bounding box center [448, 102] width 7 height 7
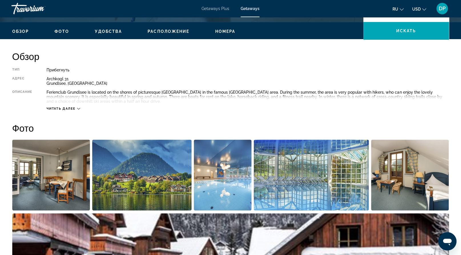
scroll to position [114, 0]
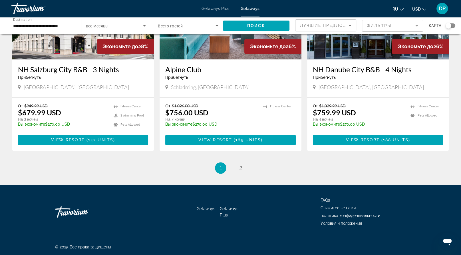
scroll to position [932, 0]
click at [242, 165] on span "2" at bounding box center [240, 168] width 3 height 6
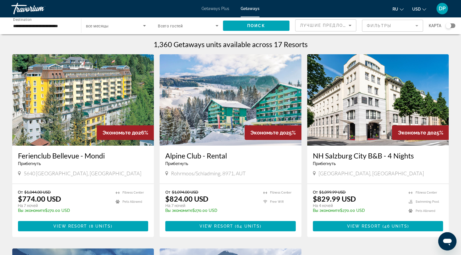
click at [39, 29] on input "**********" at bounding box center [43, 26] width 61 height 7
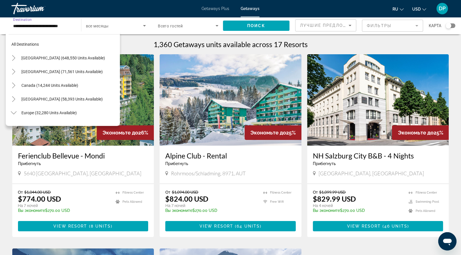
scroll to position [51, 0]
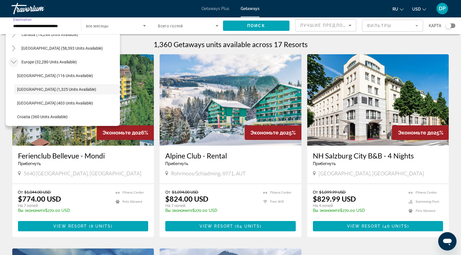
click at [17, 65] on icon "Toggle Europe (32,280 units available)" at bounding box center [14, 62] width 6 height 6
click at [160, 49] on h1 "1,360 Getaways units available across 17 Resorts" at bounding box center [231, 44] width 154 height 9
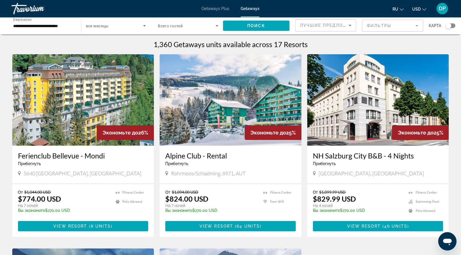
click at [346, 29] on icon "Sort by" at bounding box center [349, 25] width 7 height 7
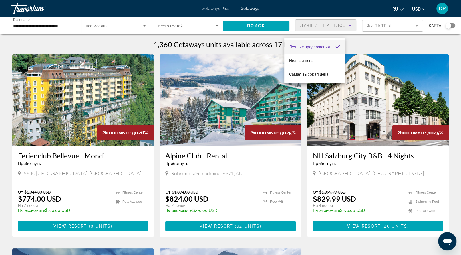
click at [342, 31] on div at bounding box center [230, 127] width 461 height 255
click at [390, 31] on mat-form-field "Фильтры" at bounding box center [392, 26] width 61 height 12
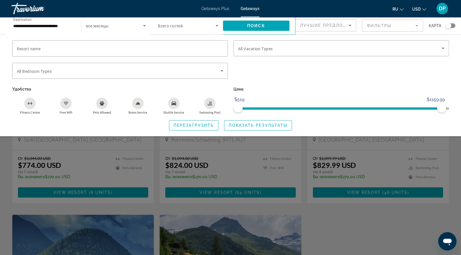
scroll to position [0, 0]
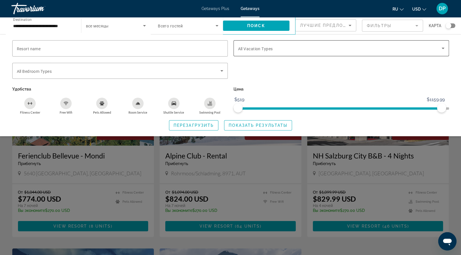
click at [277, 56] on div "Search widget" at bounding box center [341, 48] width 206 height 16
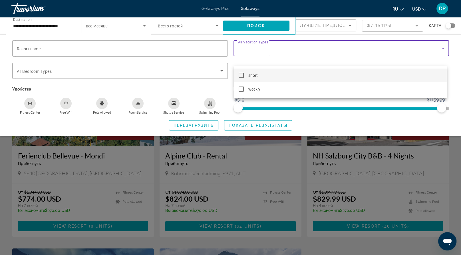
click at [277, 60] on div at bounding box center [230, 127] width 461 height 255
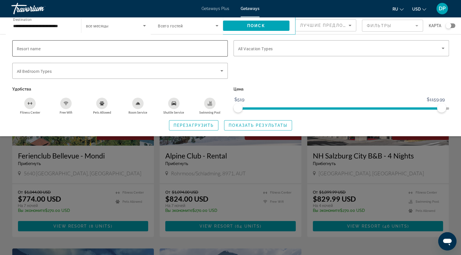
click at [209, 53] on div "Search widget" at bounding box center [120, 48] width 206 height 16
click at [209, 52] on input "Resort name" at bounding box center [120, 48] width 206 height 7
click at [208, 74] on span "Search widget" at bounding box center [118, 70] width 203 height 7
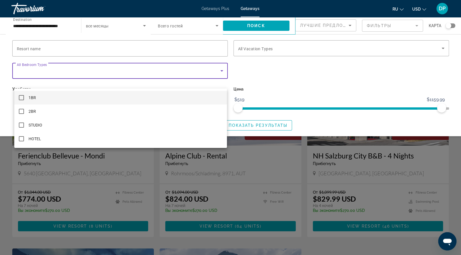
click at [3, 74] on div at bounding box center [230, 127] width 461 height 255
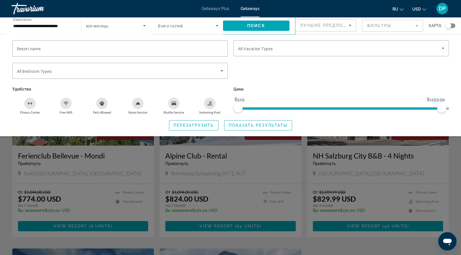
click at [204, 11] on span "Getaways Plus" at bounding box center [215, 8] width 28 height 5
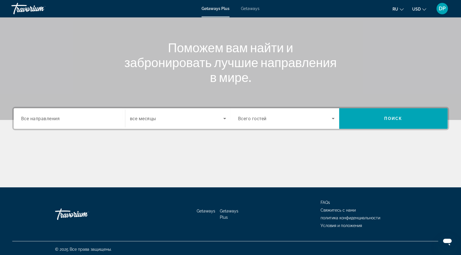
scroll to position [130, 0]
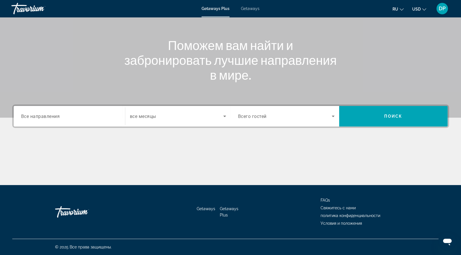
click at [55, 113] on span "Все направления" at bounding box center [40, 115] width 39 height 5
click at [55, 113] on input "Destination Все направления" at bounding box center [69, 116] width 96 height 7
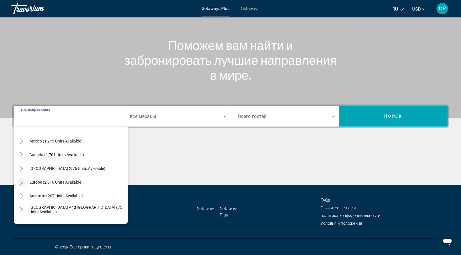
click at [27, 177] on mat-icon "Toggle Europe (2,516 units available)" at bounding box center [22, 182] width 10 height 10
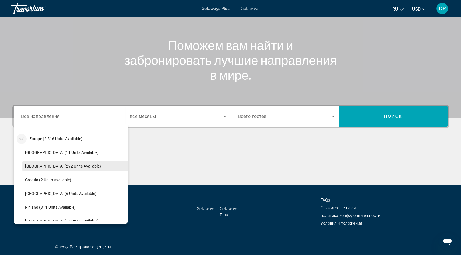
click at [40, 164] on span "Austria (292 units available)" at bounding box center [63, 166] width 76 height 5
type input "**********"
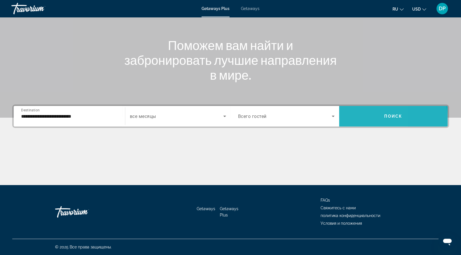
click at [354, 109] on span "Search widget" at bounding box center [393, 116] width 108 height 14
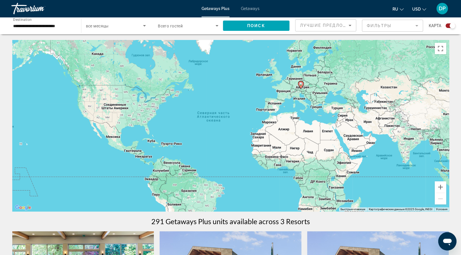
click at [396, 32] on mat-form-field "Фильтры" at bounding box center [392, 26] width 61 height 12
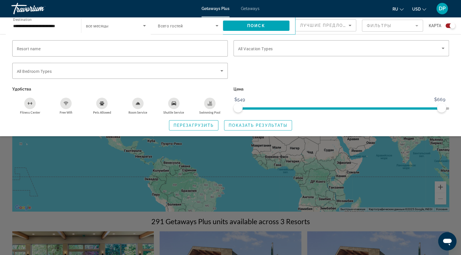
click at [10, 201] on div "Search widget" at bounding box center [230, 170] width 461 height 169
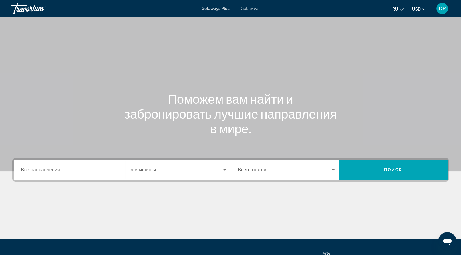
click at [49, 172] on span "Все направления" at bounding box center [40, 169] width 39 height 5
click at [49, 174] on input "Destination Все направления" at bounding box center [69, 170] width 96 height 7
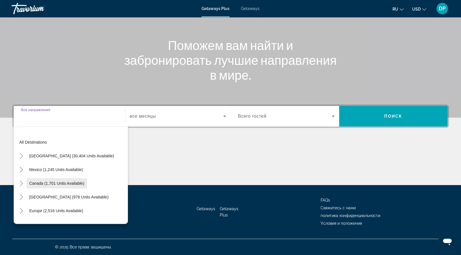
scroll to position [130, 0]
click at [24, 180] on icon "Toggle Canada (1,701 units available)" at bounding box center [22, 183] width 6 height 6
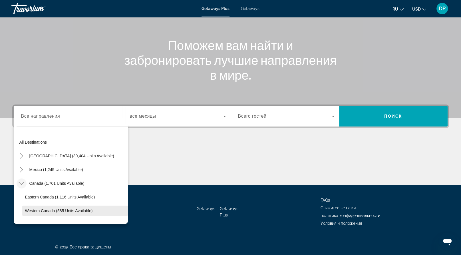
click at [49, 208] on span "Western Canada (585 units available)" at bounding box center [59, 210] width 68 height 5
type input "**********"
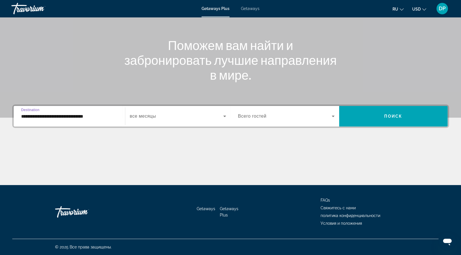
scroll to position [0, 0]
